Goal: Task Accomplishment & Management: Complete application form

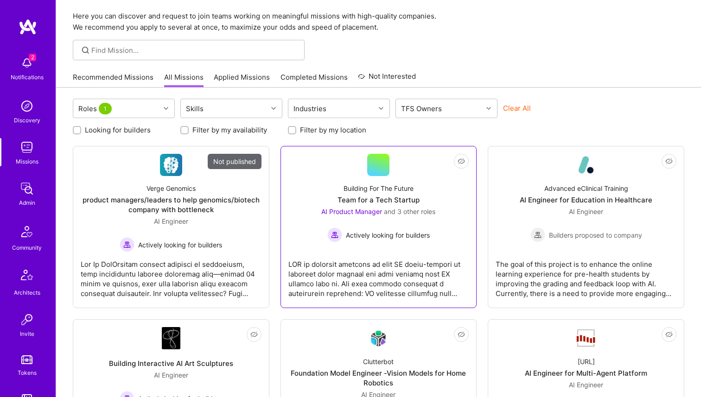
scroll to position [67, 0]
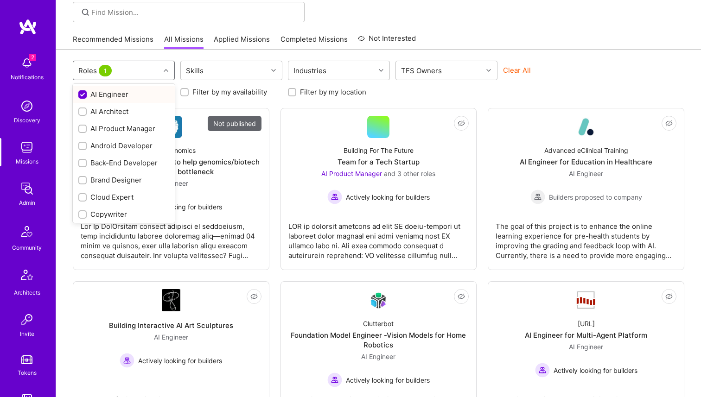
click at [101, 68] on span "1" at bounding box center [105, 71] width 13 height 12
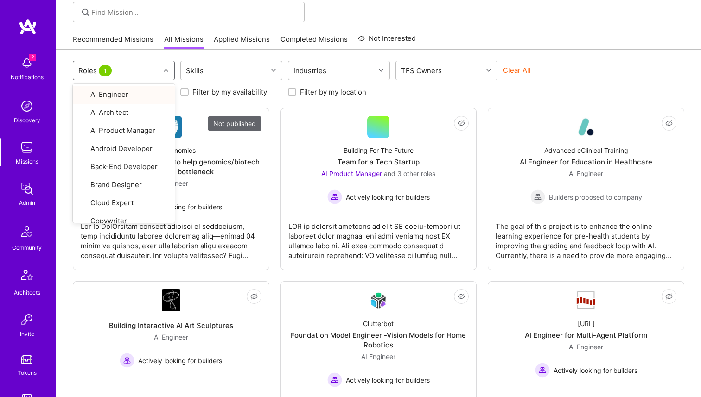
click at [549, 70] on div "Clear All" at bounding box center [554, 73] width 102 height 17
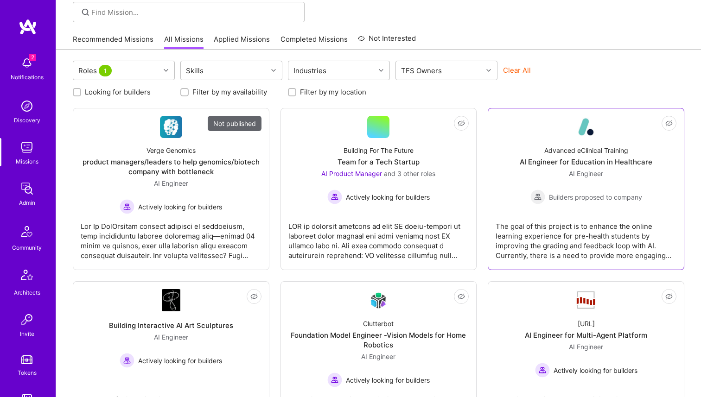
click at [557, 157] on div "AI Engineer for Education in Healthcare" at bounding box center [586, 162] width 133 height 10
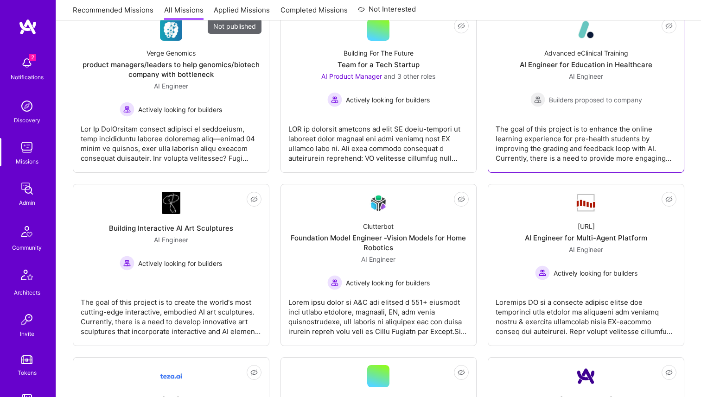
scroll to position [219, 0]
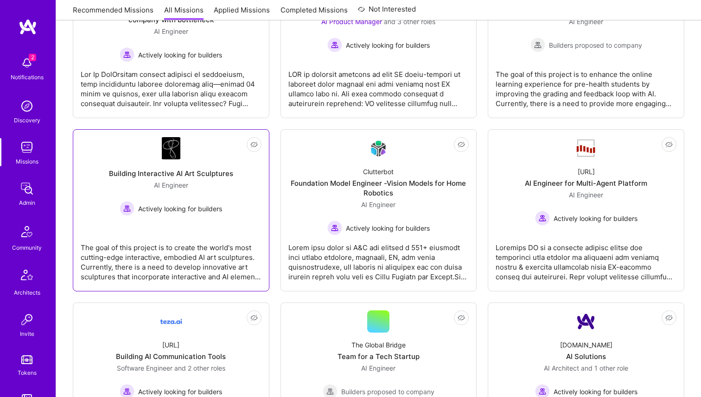
click at [218, 189] on div "AI Engineer Actively looking for builders" at bounding box center [171, 198] width 102 height 36
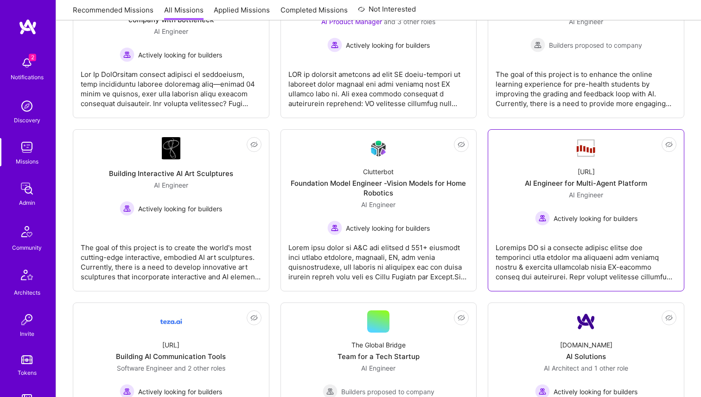
click at [547, 183] on div "AI Engineer for Multi-Agent Platform" at bounding box center [586, 183] width 122 height 10
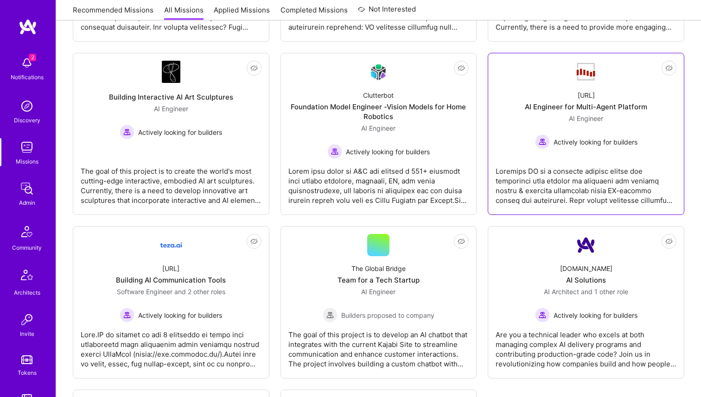
scroll to position [337, 0]
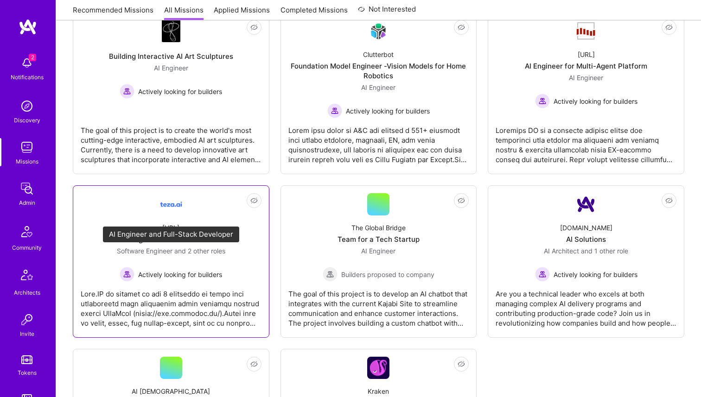
click at [197, 247] on span "and 2 other roles" at bounding box center [199, 251] width 51 height 8
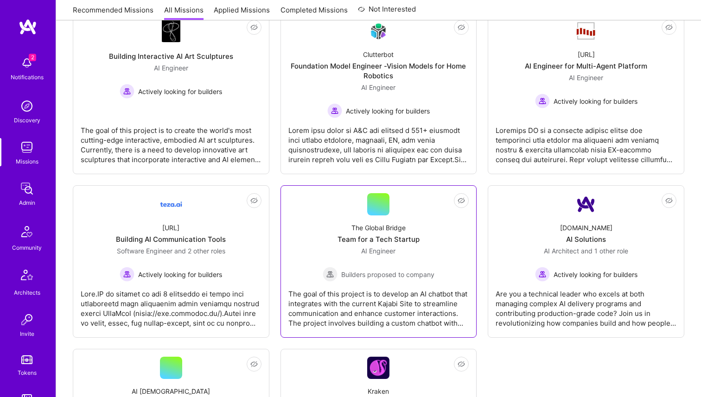
click at [369, 232] on div "The Global Bridge" at bounding box center [378, 228] width 54 height 10
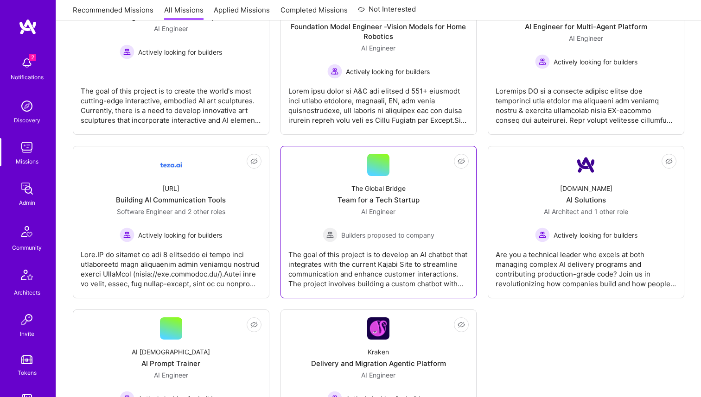
scroll to position [463, 0]
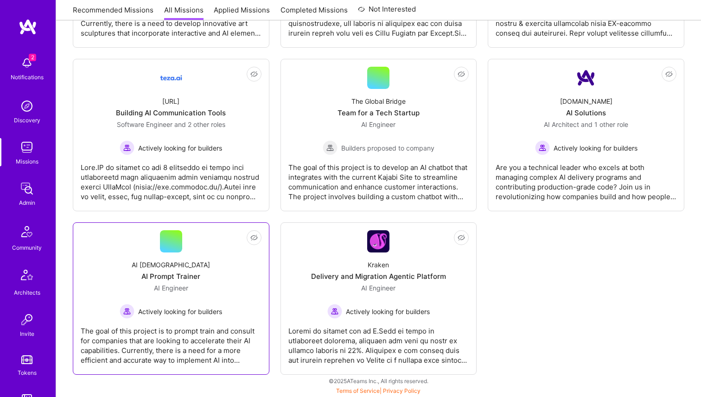
click at [220, 266] on div "AI Prophets AI Prompt Trainer AI Engineer Actively looking for builders" at bounding box center [171, 286] width 181 height 66
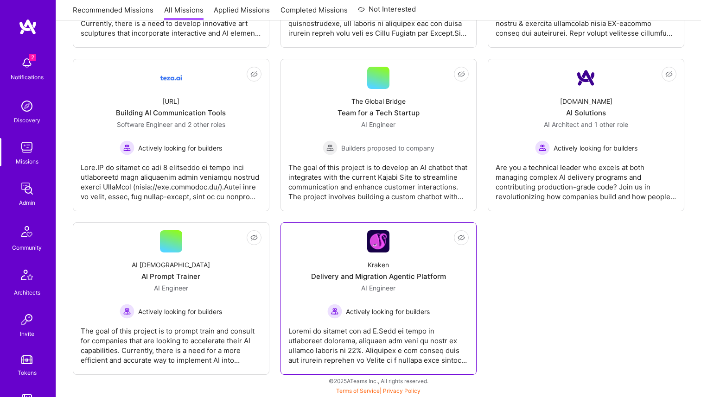
click at [364, 267] on div "Kraken Delivery and Migration Agentic Platform AI Engineer Actively looking for…" at bounding box center [378, 286] width 181 height 66
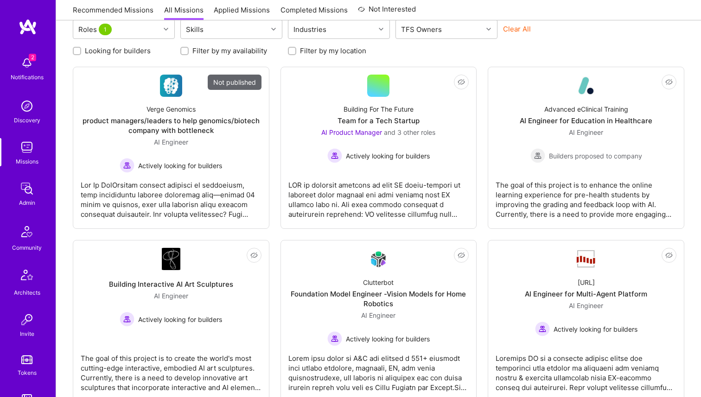
scroll to position [95, 0]
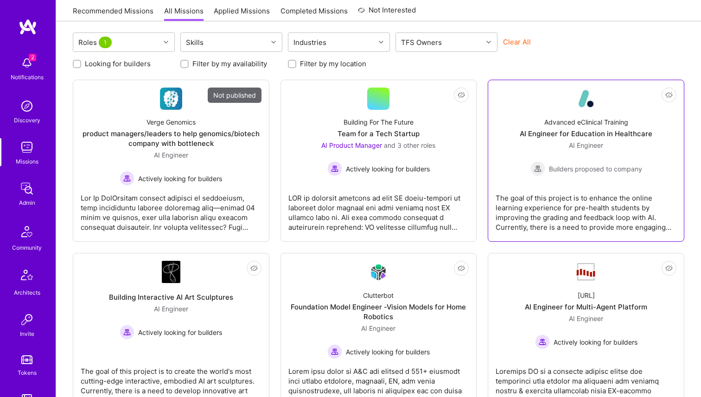
click at [552, 137] on div "AI Engineer for Education in Healthcare" at bounding box center [586, 134] width 133 height 10
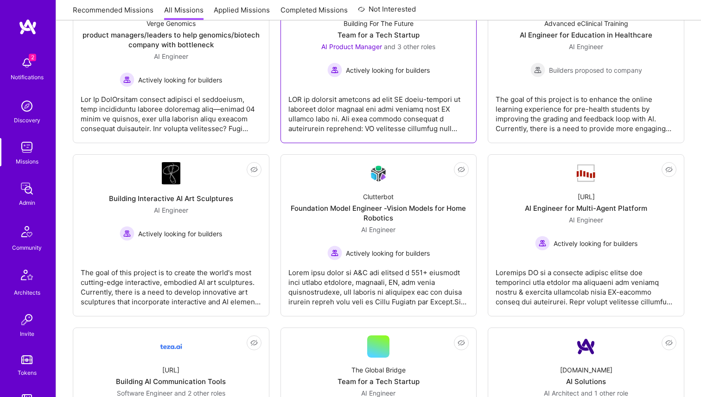
scroll to position [221, 0]
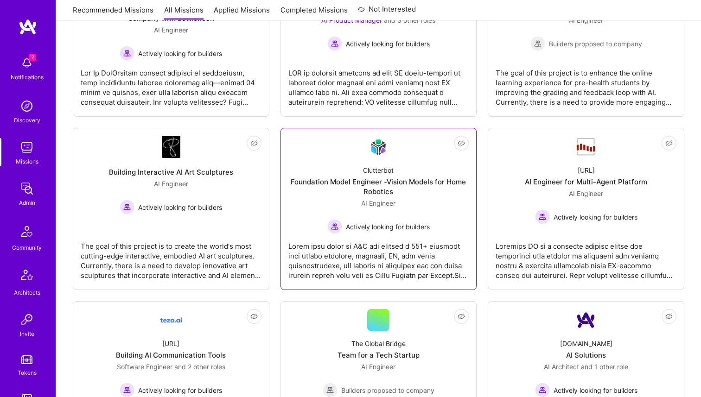
click at [367, 188] on div "Foundation Model Engineer -Vision Models for Home Robotics" at bounding box center [378, 186] width 181 height 19
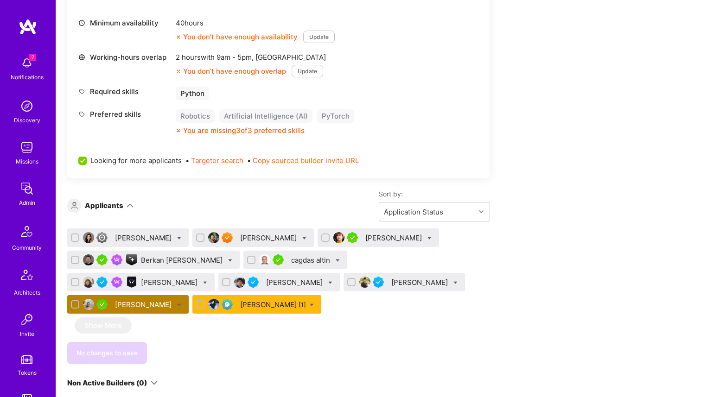
scroll to position [388, 0]
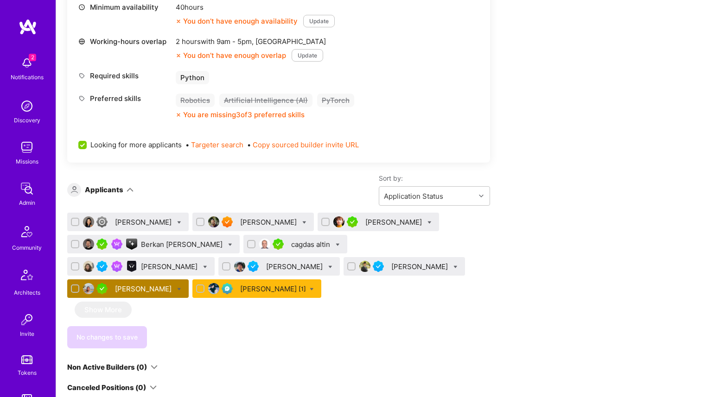
click at [192, 294] on div "Ali Sheheryar [1]" at bounding box center [256, 289] width 129 height 19
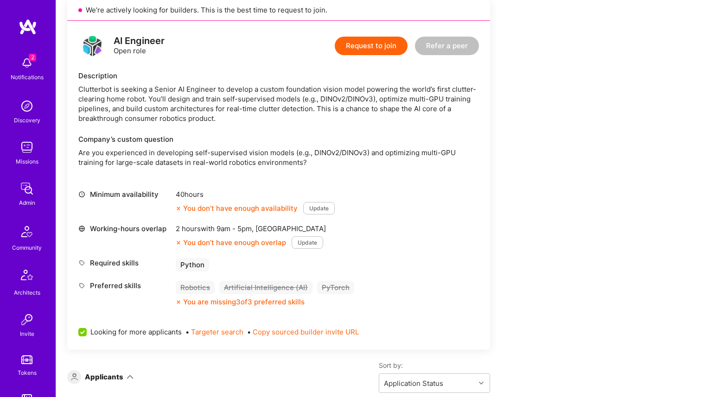
scroll to position [0, 0]
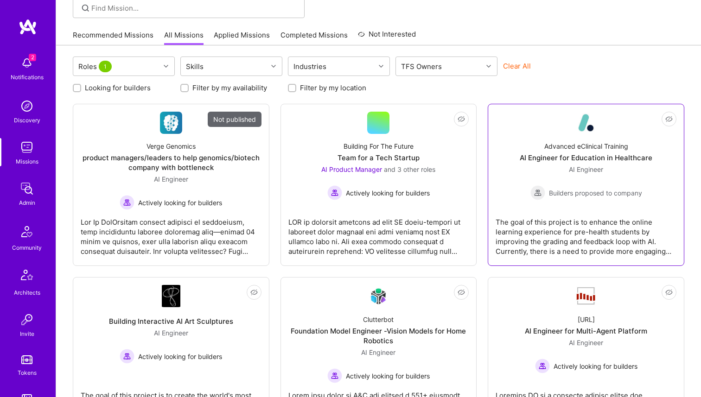
scroll to position [84, 0]
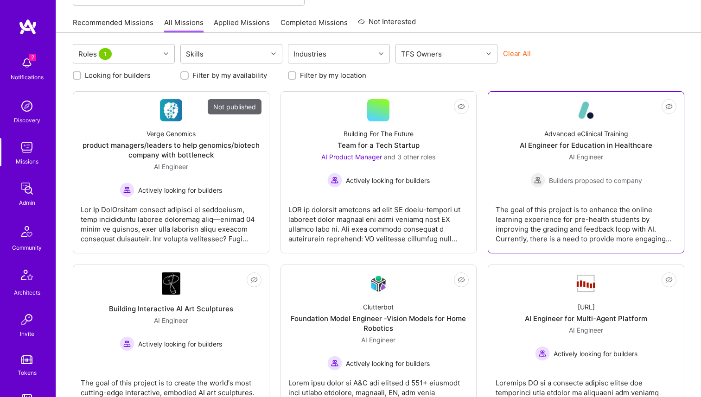
click at [565, 149] on div "AI Engineer for Education in Healthcare" at bounding box center [586, 145] width 133 height 10
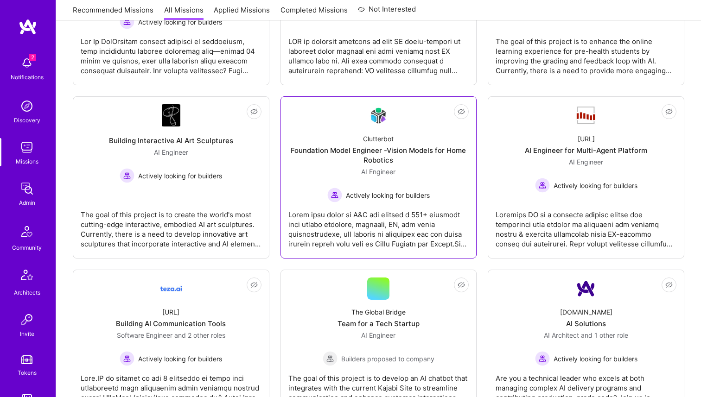
scroll to position [259, 0]
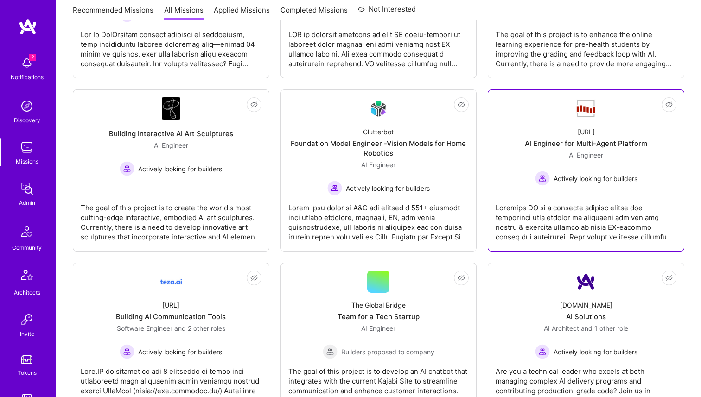
click at [579, 134] on div "Steelbay.ai" at bounding box center [586, 132] width 17 height 10
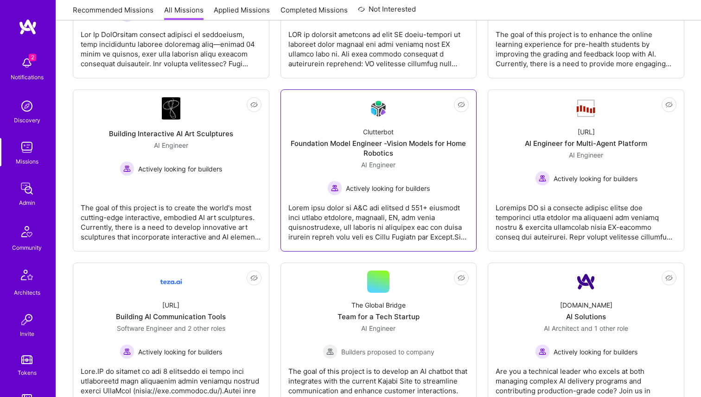
scroll to position [0, 0]
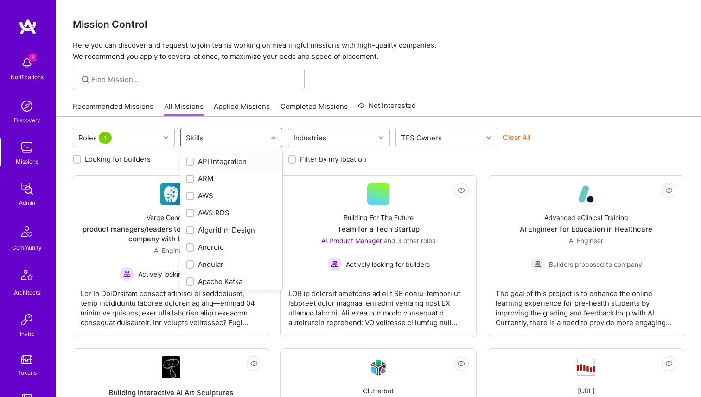
click at [240, 132] on div "Skills" at bounding box center [224, 137] width 87 height 19
click at [132, 138] on div "Roles 1" at bounding box center [116, 137] width 87 height 19
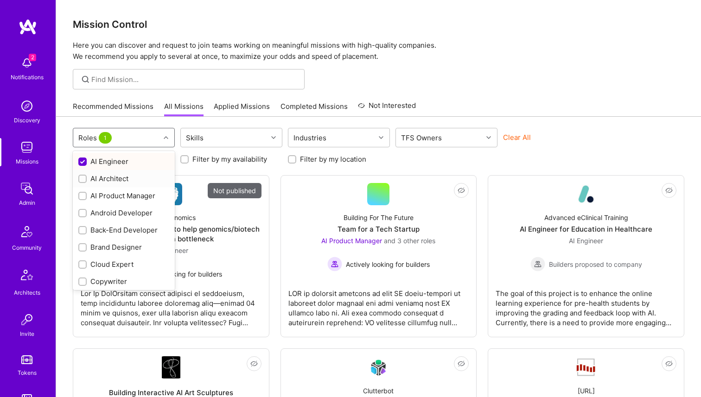
click at [79, 181] on div at bounding box center [82, 179] width 8 height 8
click at [101, 140] on span "2" at bounding box center [105, 138] width 13 height 12
click at [85, 196] on input "checkbox" at bounding box center [83, 196] width 6 height 6
click at [85, 196] on input "checkbox" at bounding box center [83, 196] width 8 height 8
checkbox input "false"
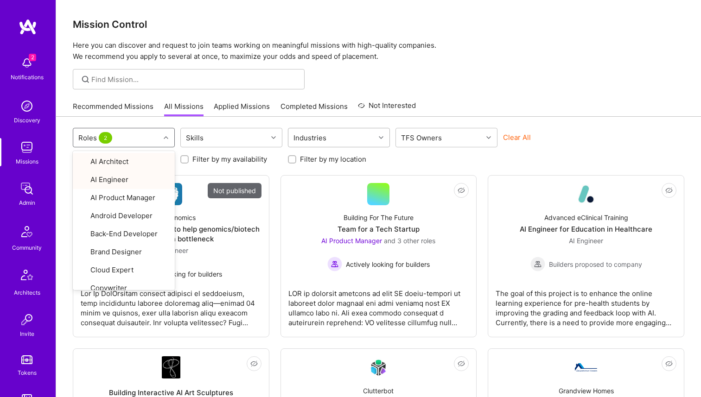
click at [367, 138] on div "Industries" at bounding box center [331, 137] width 87 height 19
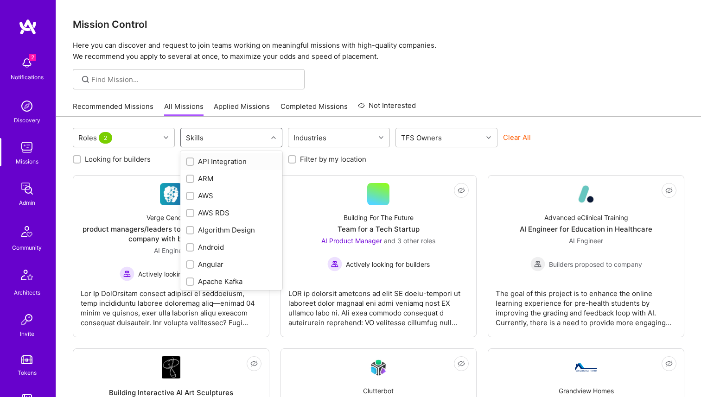
click at [234, 141] on div "Skills" at bounding box center [224, 137] width 87 height 19
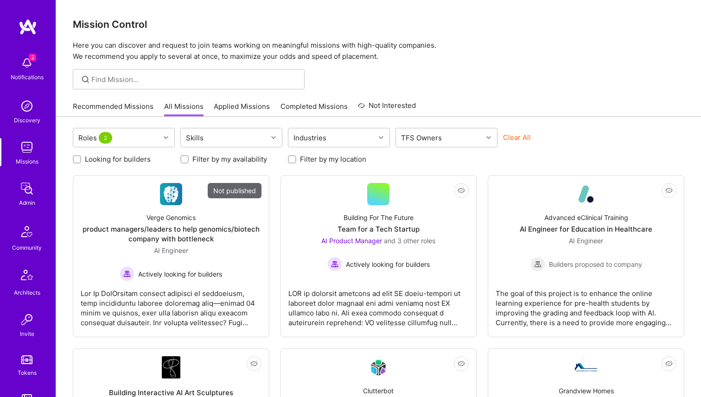
click at [83, 160] on div "Looking for builders" at bounding box center [124, 159] width 102 height 10
click at [77, 160] on input "Looking for builders" at bounding box center [78, 160] width 6 height 6
checkbox input "true"
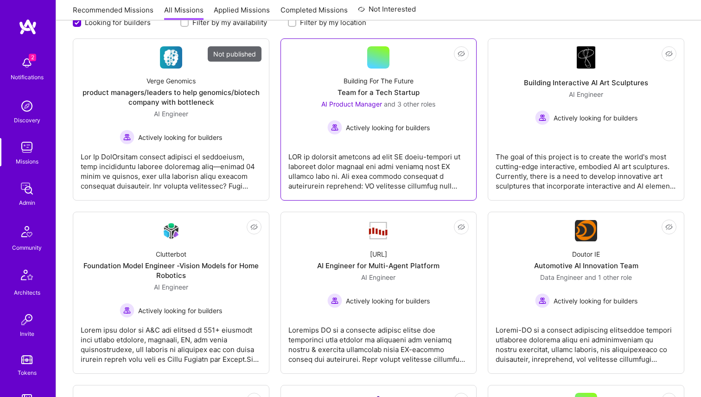
scroll to position [156, 0]
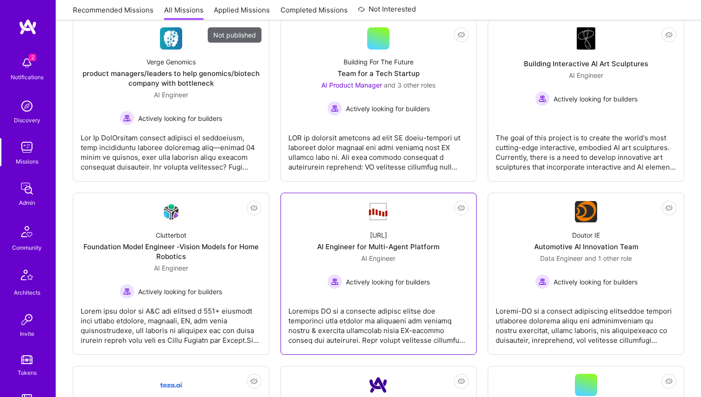
click at [405, 250] on div "AI Engineer for Multi-Agent Platform" at bounding box center [378, 247] width 122 height 10
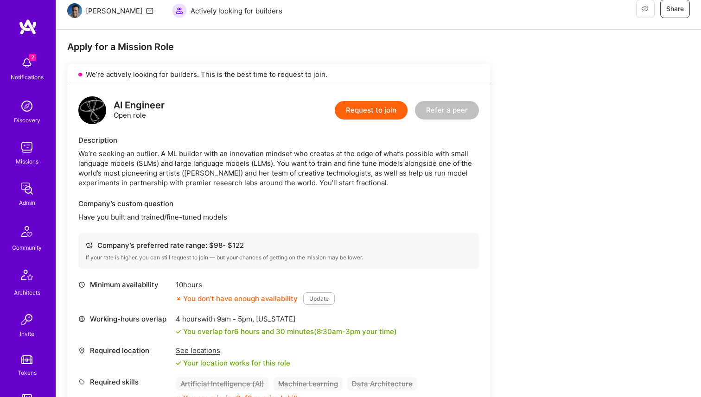
scroll to position [111, 0]
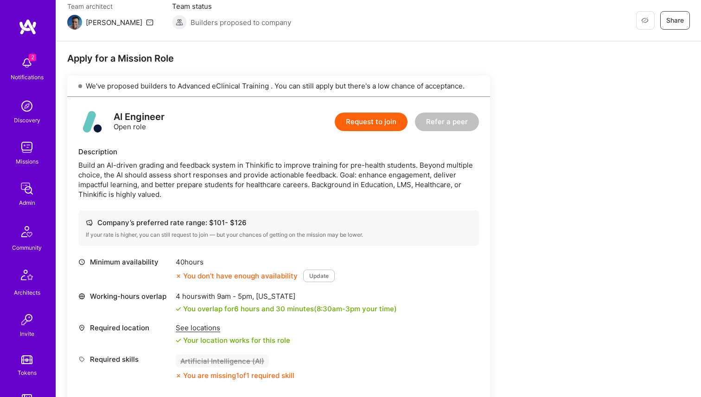
scroll to position [356, 0]
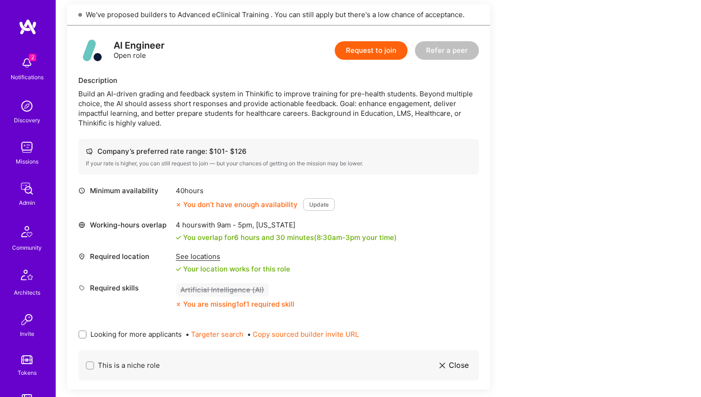
scroll to position [56, 0]
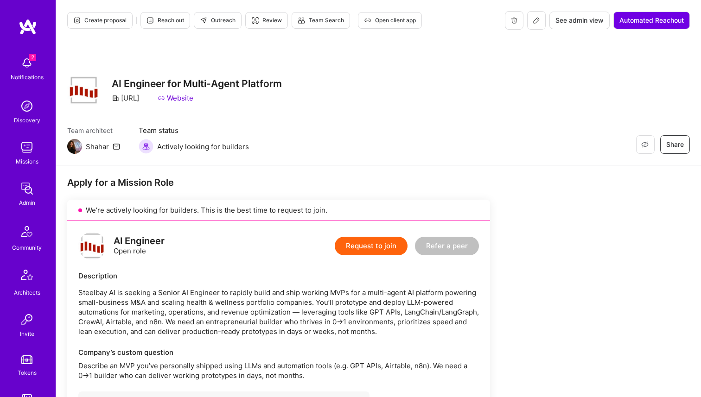
click at [178, 81] on h3 "AI Engineer for Multi-Agent Platform" at bounding box center [197, 84] width 170 height 12
copy h3 "AI Engineer for Multi-Agent Platform"
click at [139, 94] on div "Steelbay.ai" at bounding box center [125, 98] width 27 height 10
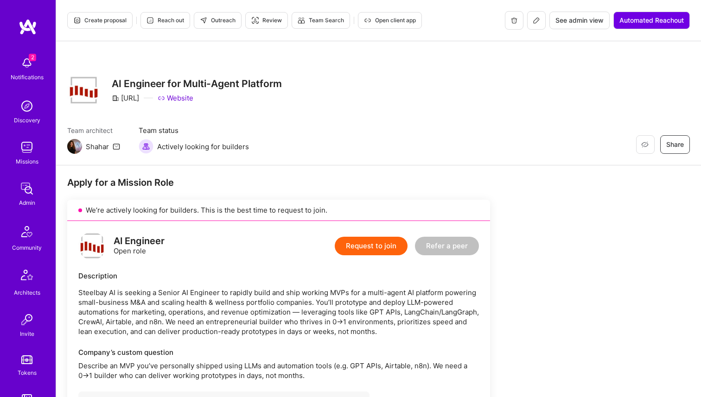
click at [139, 94] on div "Steelbay.ai" at bounding box center [125, 98] width 27 height 10
click at [156, 98] on div "Steelbay.ai Website" at bounding box center [197, 98] width 170 height 10
copy div "Steelbay.a"
drag, startPoint x: 160, startPoint y: 98, endPoint x: 121, endPoint y: 98, distance: 38.5
click at [121, 98] on div "Steelbay.ai Website" at bounding box center [197, 98] width 170 height 10
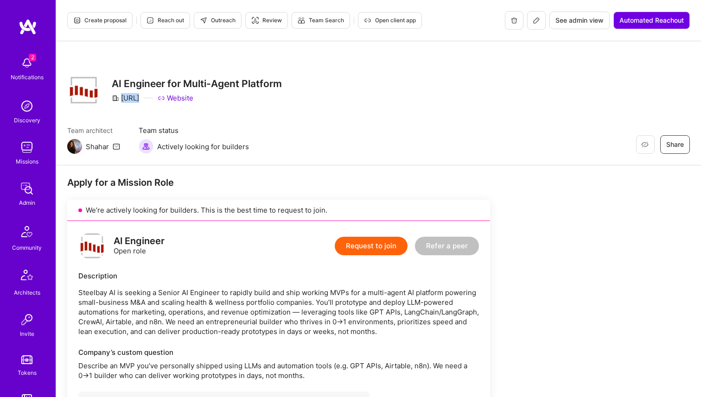
copy div "Steelbay.ai"
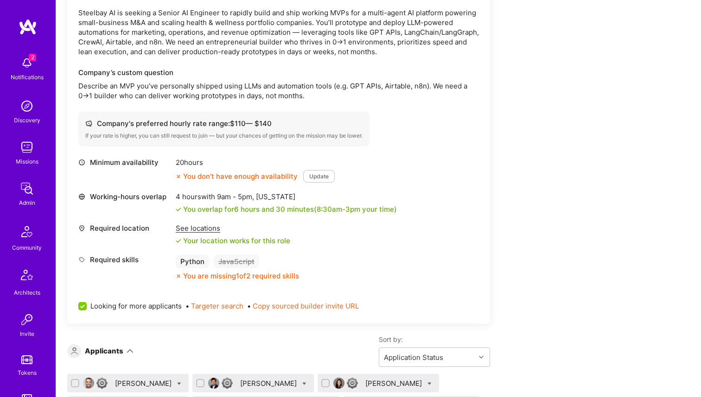
scroll to position [316, 0]
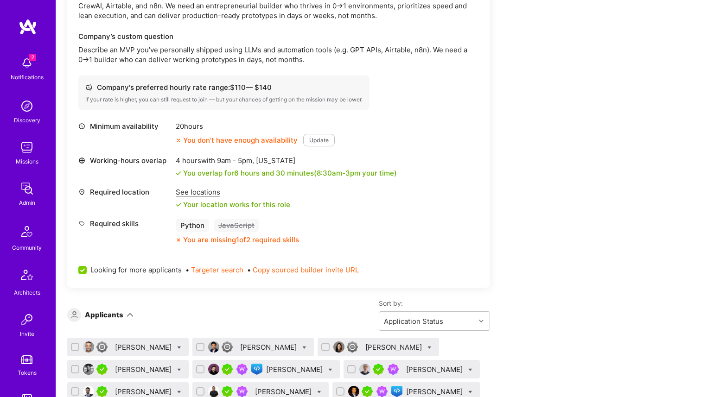
click at [194, 193] on div "See locations" at bounding box center [233, 192] width 115 height 10
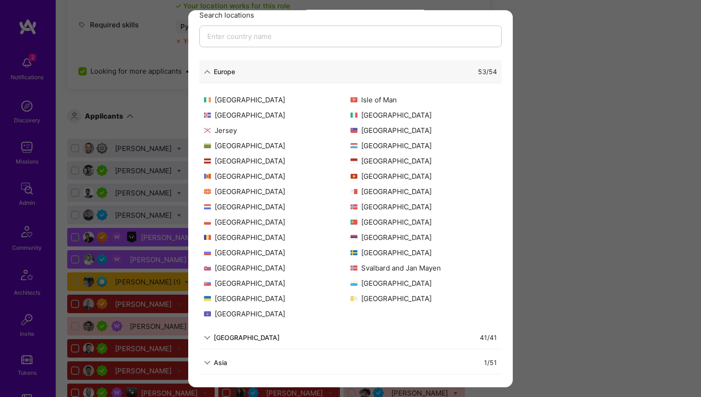
scroll to position [534, 0]
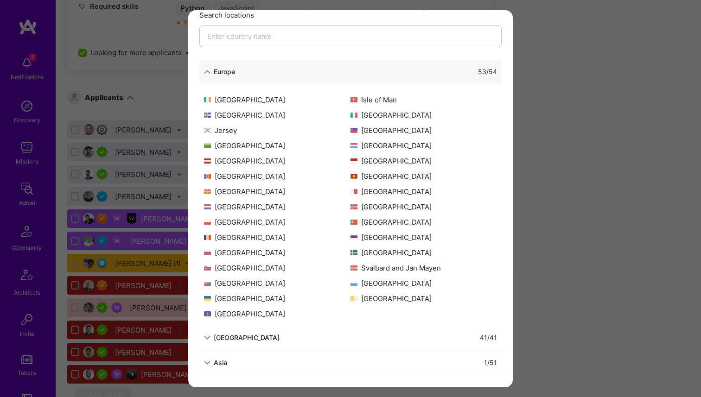
click at [219, 337] on div "North America" at bounding box center [247, 338] width 66 height 10
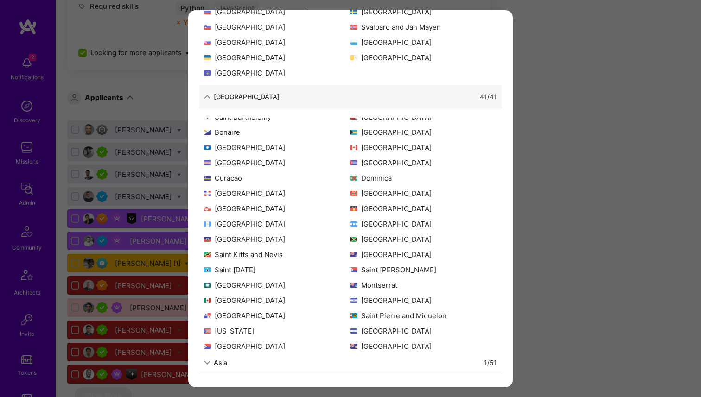
scroll to position [89, 0]
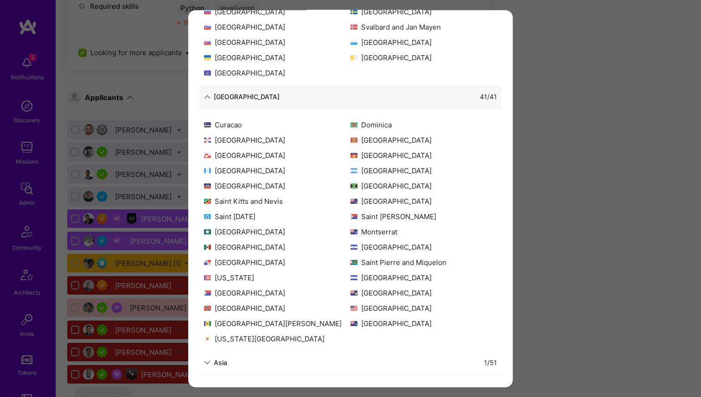
click at [226, 364] on div "Asia" at bounding box center [220, 363] width 13 height 10
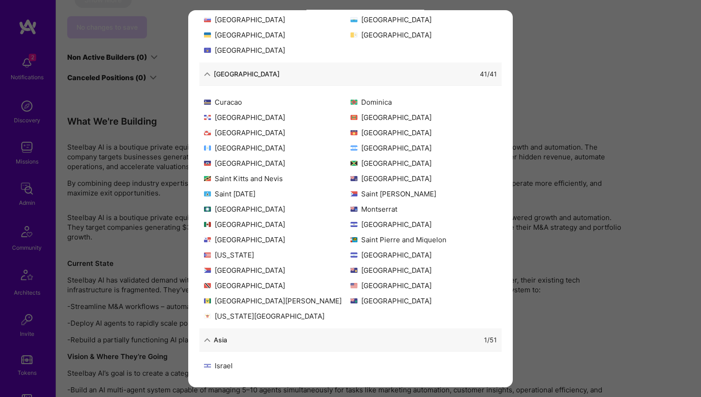
scroll to position [0, 0]
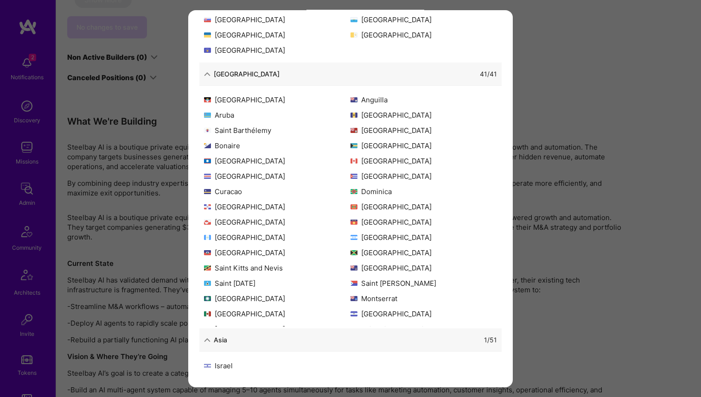
click at [127, 91] on div "Allowed Locations The locations that client marked as required will show up her…" at bounding box center [350, 198] width 701 height 397
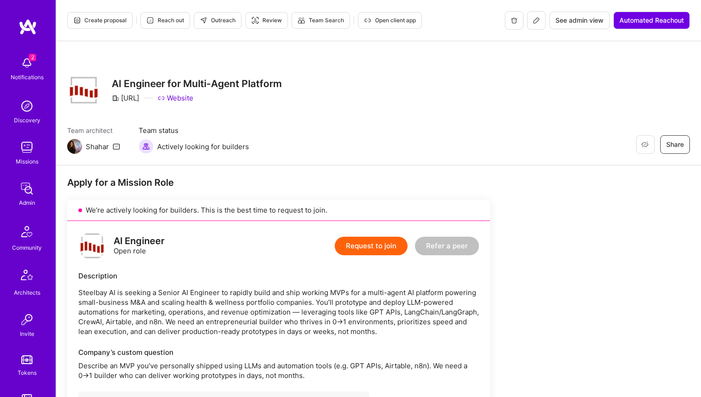
click at [361, 242] on button "Request to join" at bounding box center [371, 246] width 73 height 19
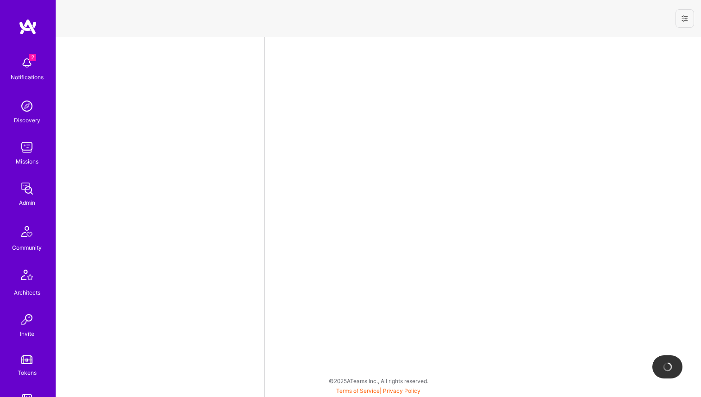
select select "NI"
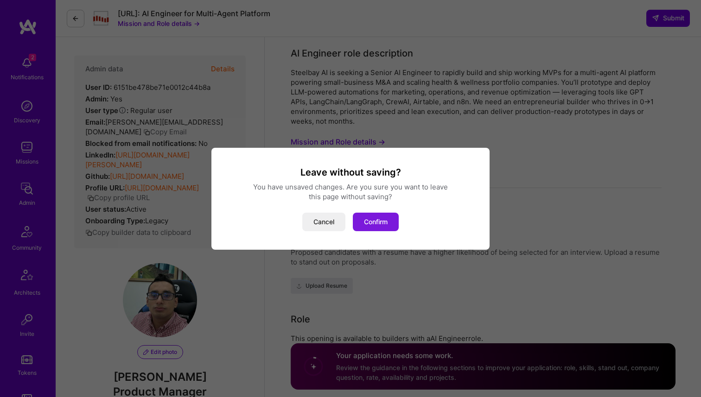
click at [379, 223] on button "Confirm" at bounding box center [376, 222] width 46 height 19
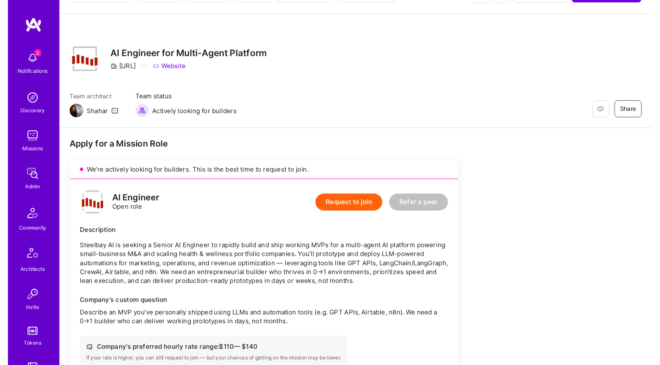
scroll to position [89, 0]
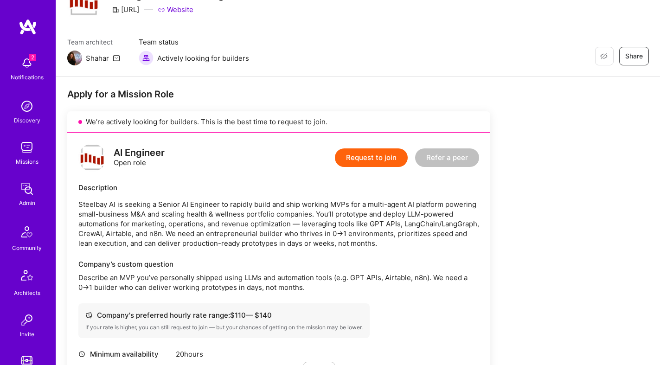
click at [373, 152] on button "Request to join" at bounding box center [371, 157] width 73 height 19
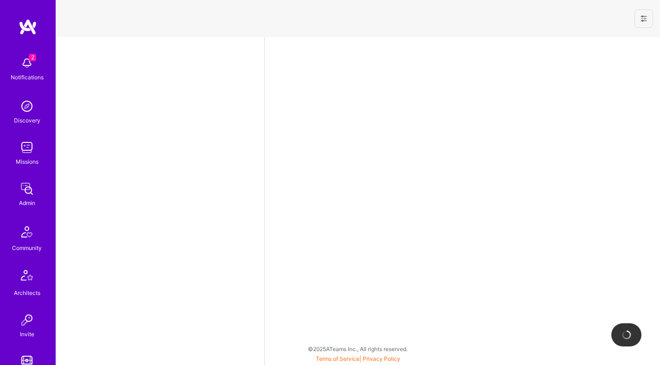
select select "NI"
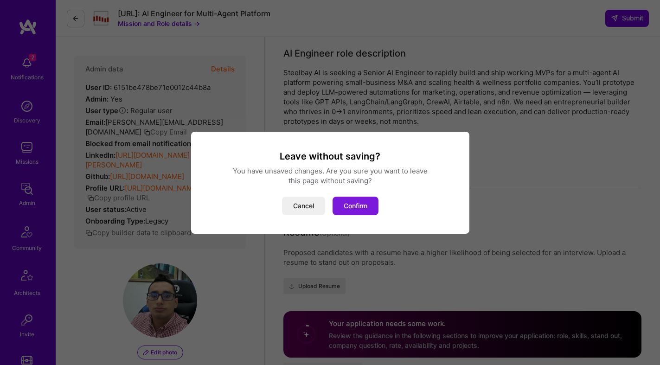
click at [358, 202] on button "Confirm" at bounding box center [355, 206] width 46 height 19
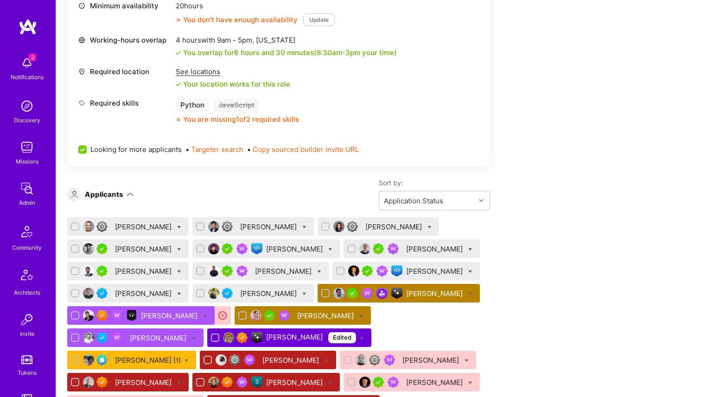
scroll to position [214, 0]
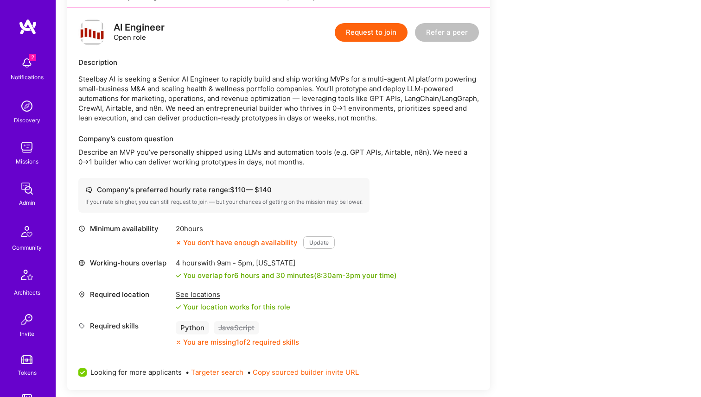
click at [272, 147] on p "Describe an MVP you’ve personally shipped using LLMs and automation tools (e.g.…" at bounding box center [278, 156] width 401 height 19
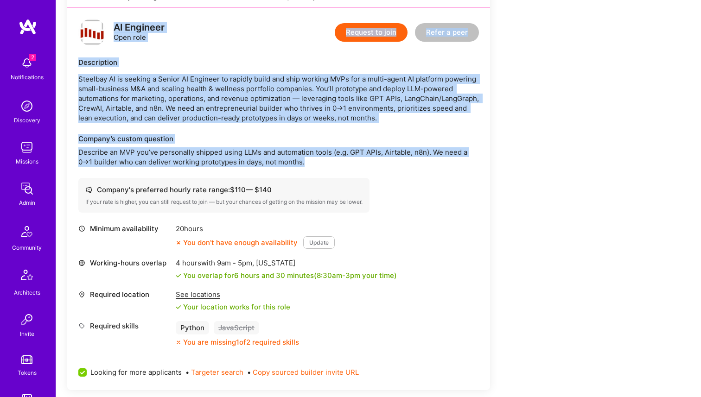
drag, startPoint x: 342, startPoint y: 170, endPoint x: 113, endPoint y: 29, distance: 268.9
click at [113, 29] on div "AI Engineer Open role Request to join Refer a peer Description Steelbay AI is s…" at bounding box center [278, 198] width 423 height 383
copy div "AI Engineer Open role Request to join Refer a peer Description Steelbay AI is s…"
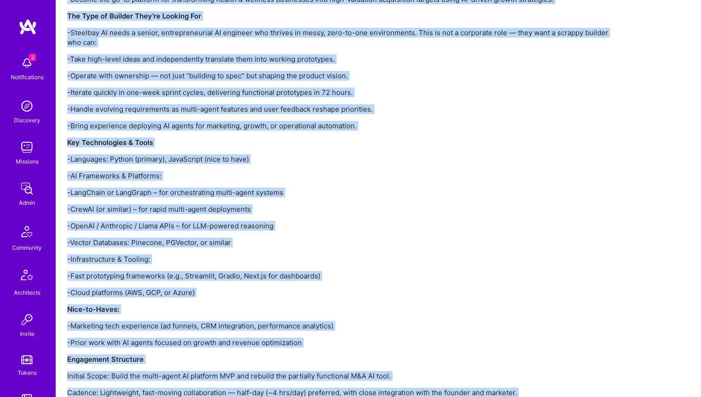
scroll to position [1409, 0]
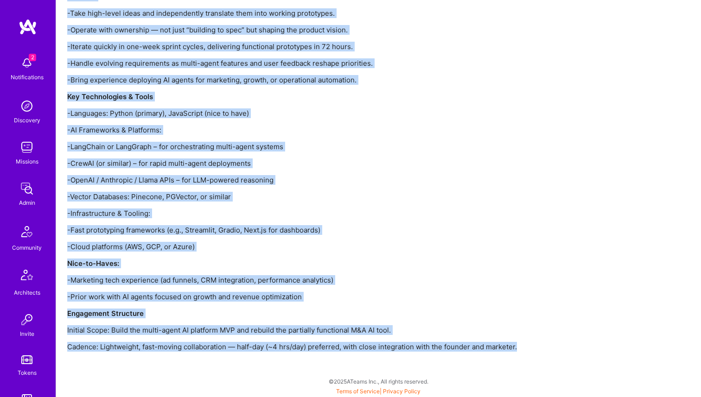
drag, startPoint x: 67, startPoint y: 134, endPoint x: 523, endPoint y: 344, distance: 502.4
copy div "What We're Building Steelbay AI is a boutique private equity and technology fir…"
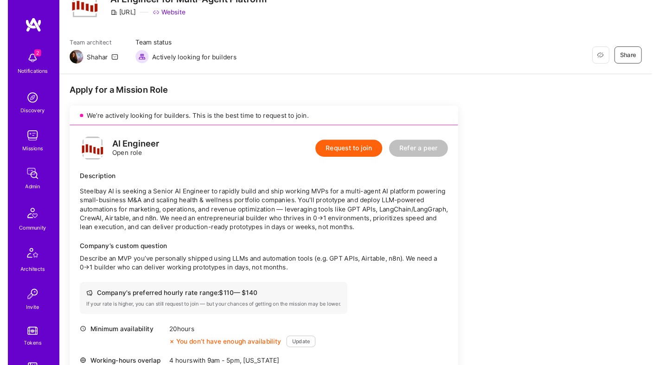
scroll to position [0, 0]
